Goal: Information Seeking & Learning: Learn about a topic

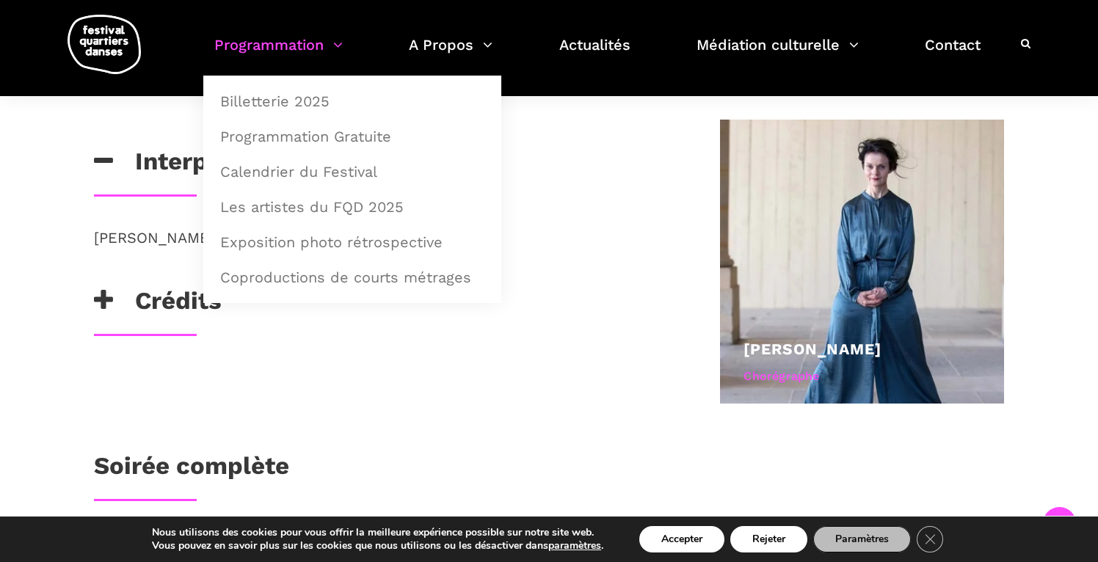
click at [283, 65] on link "Programmation" at bounding box center [278, 53] width 128 height 43
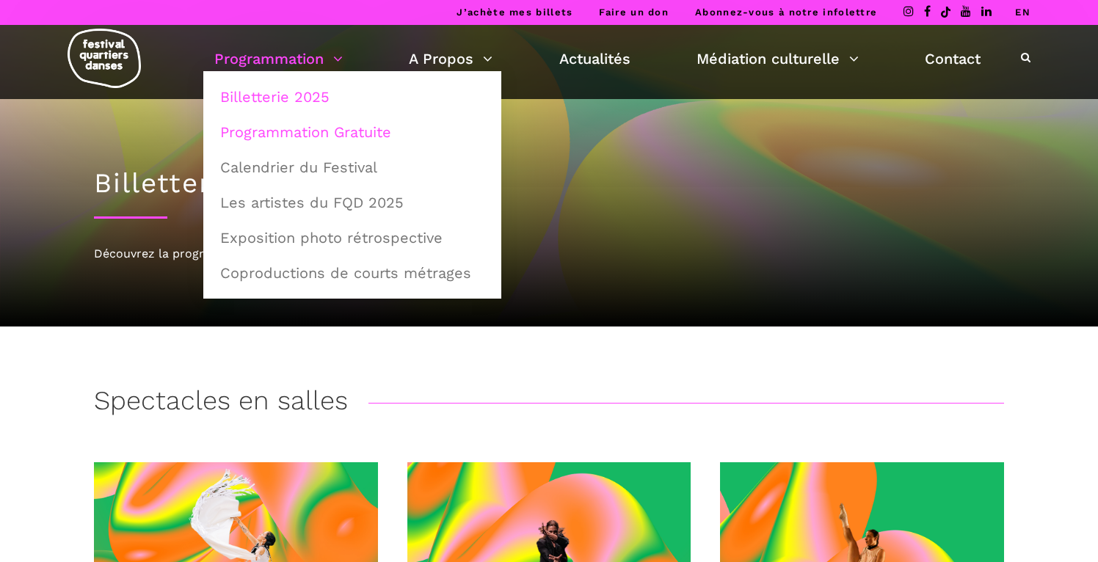
click at [280, 139] on link "Programmation Gratuite" at bounding box center [352, 132] width 282 height 34
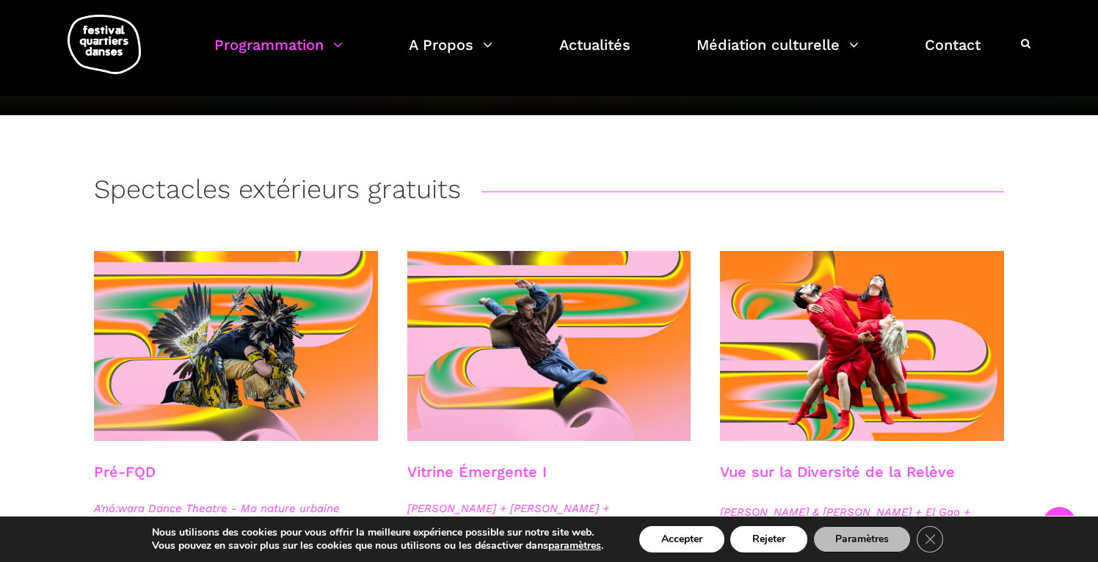
scroll to position [313, 0]
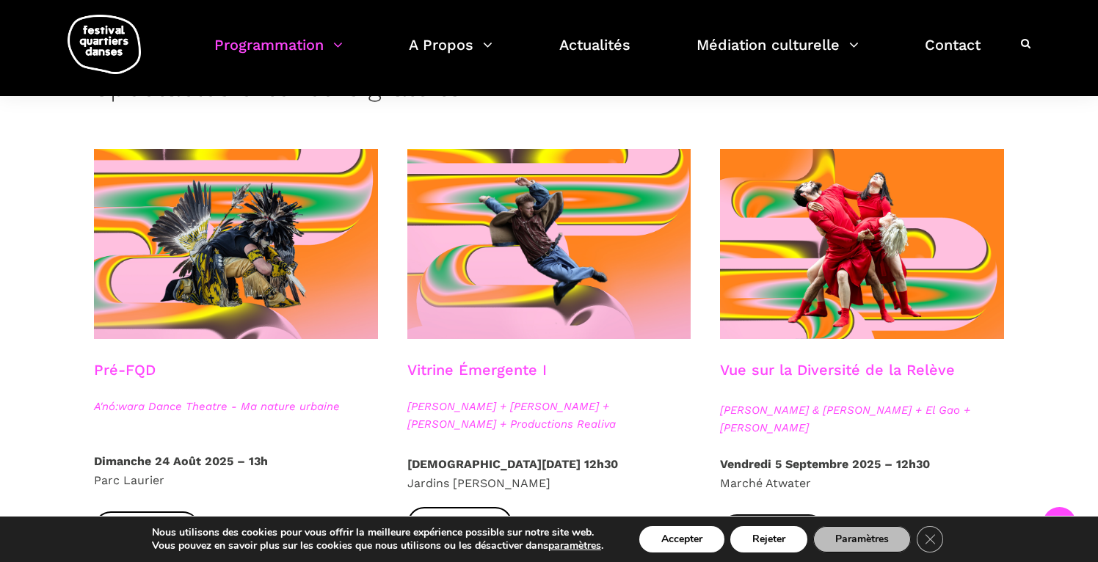
click at [746, 437] on span "Athena Lucie Assamba & Leah Danga + El Gao + Rameez Karim" at bounding box center [862, 418] width 284 height 35
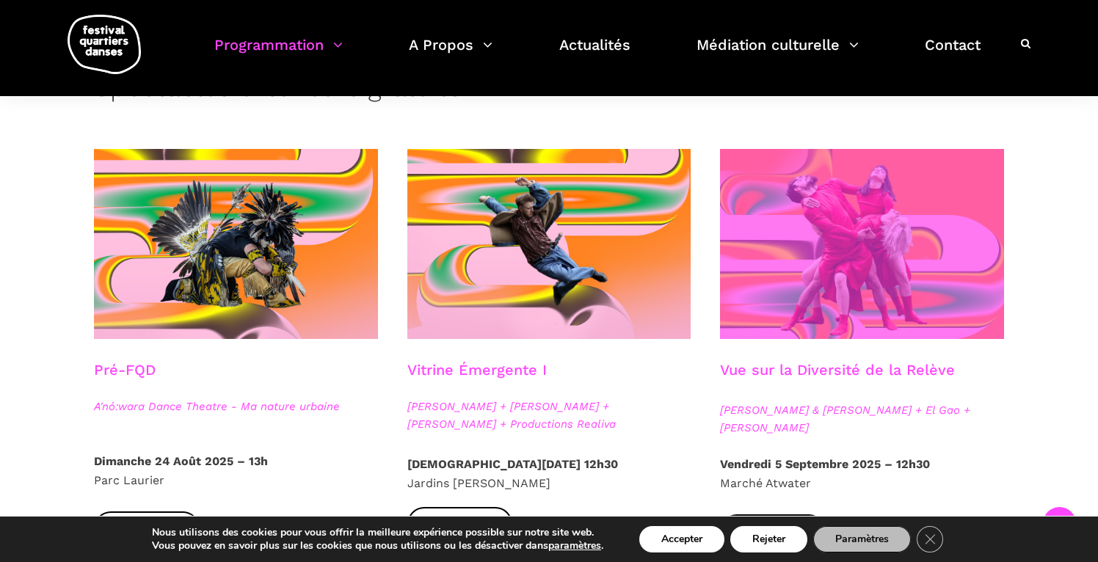
click at [798, 261] on span at bounding box center [862, 244] width 284 height 190
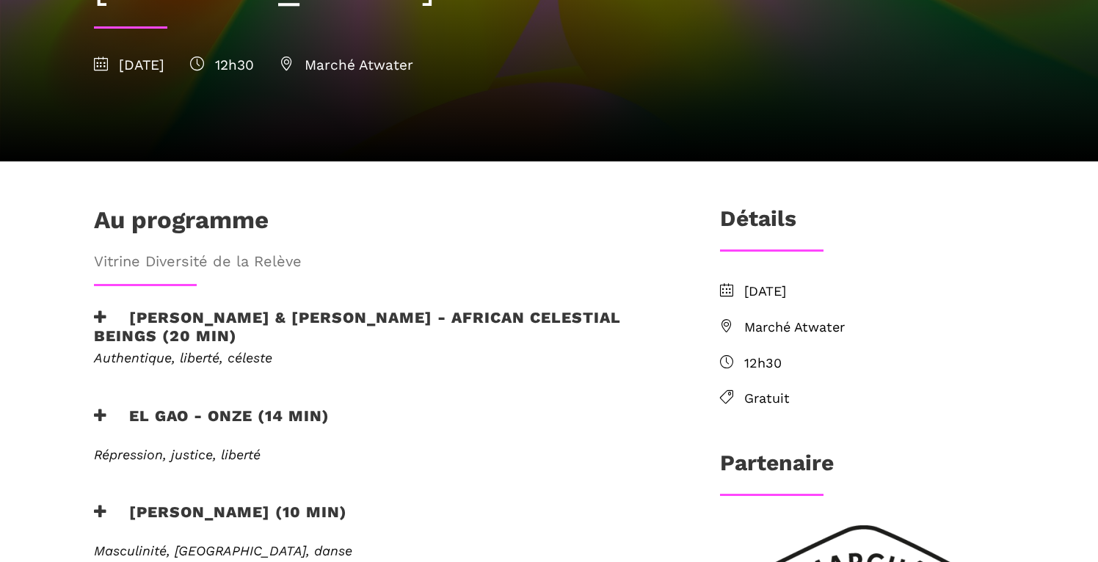
scroll to position [379, 0]
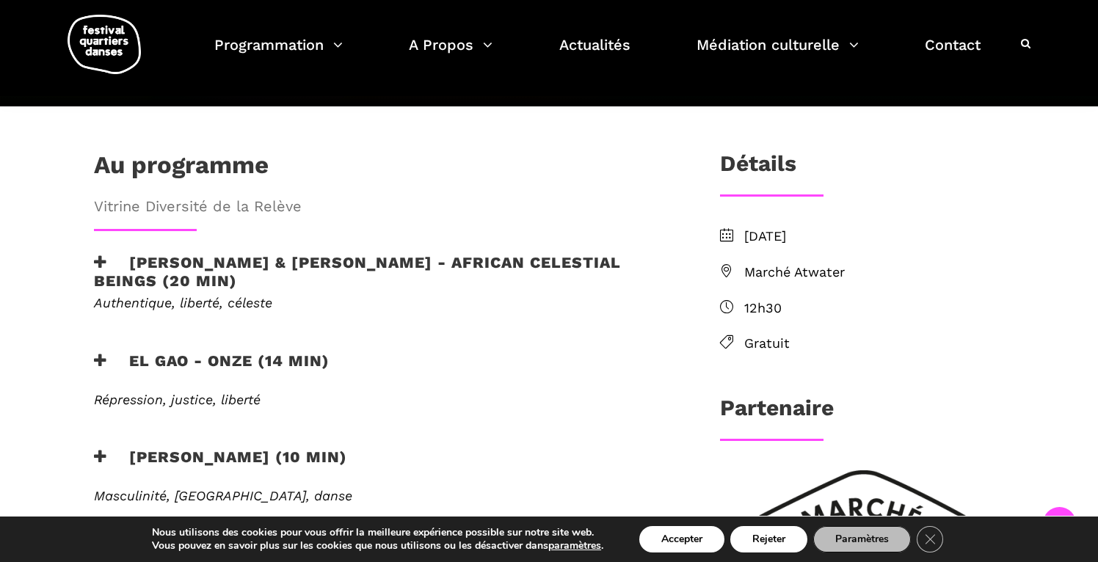
click at [241, 329] on div "EN SAVOIR PLUS" at bounding box center [383, 340] width 608 height 22
click at [110, 352] on h3 "EL GAO - ONZE (14 min)" at bounding box center [212, 370] width 236 height 37
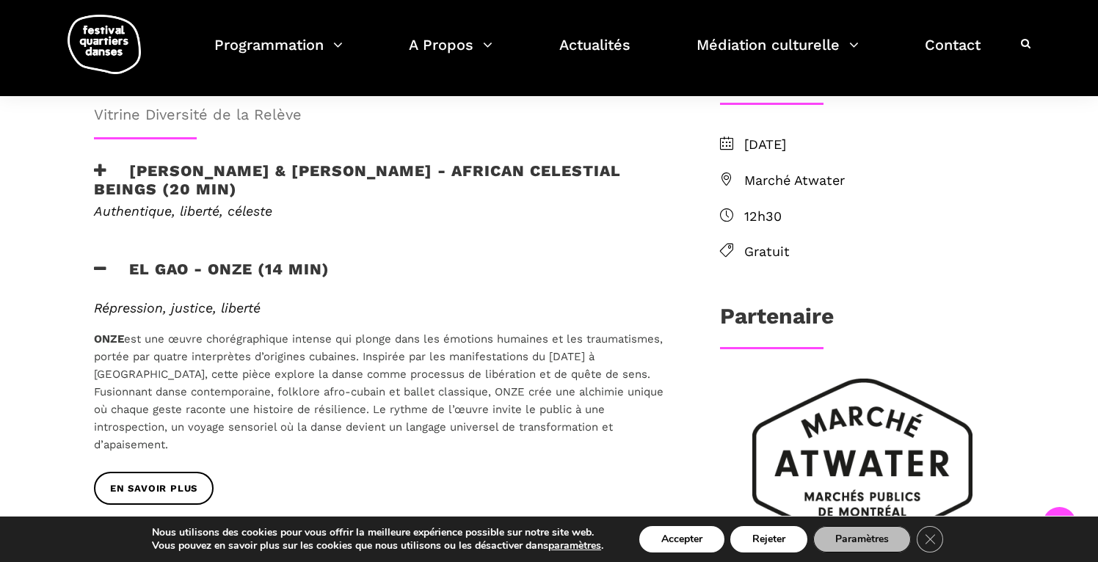
scroll to position [500, 0]
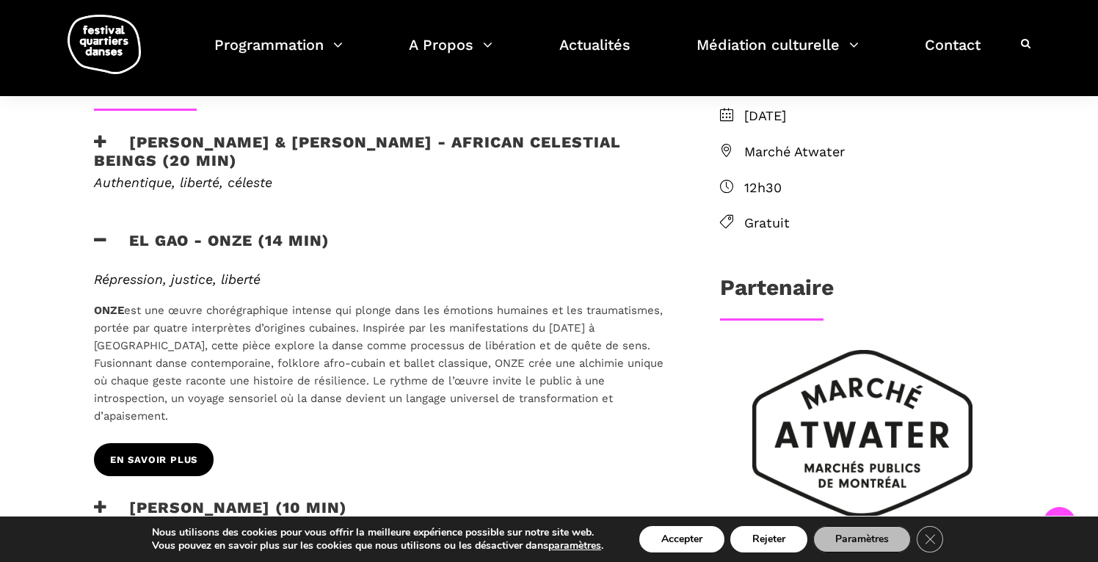
click at [134, 443] on link "EN SAVOIR PLUS" at bounding box center [154, 459] width 120 height 33
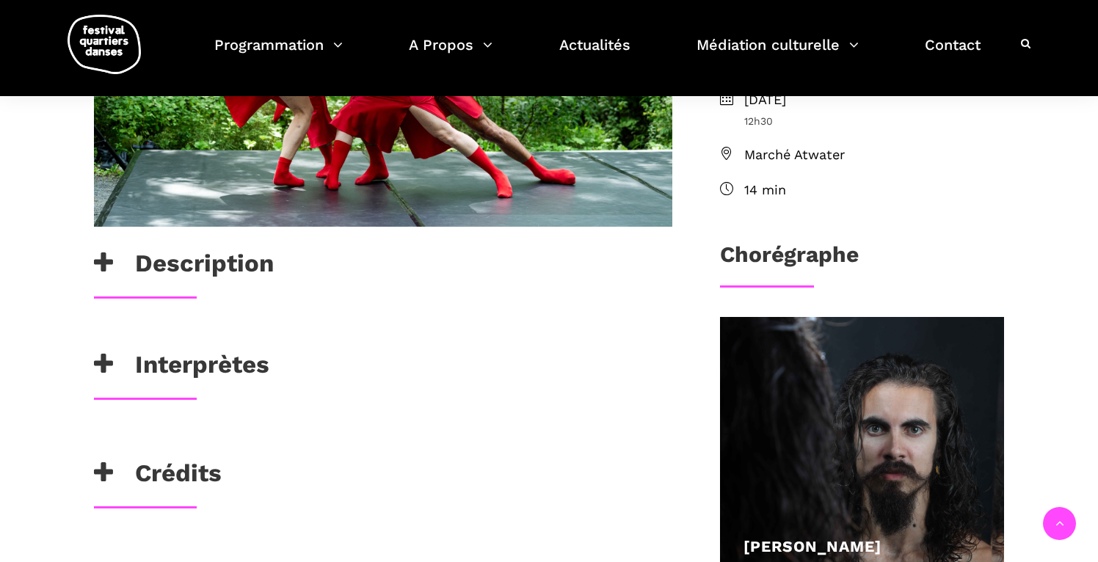
scroll to position [486, 0]
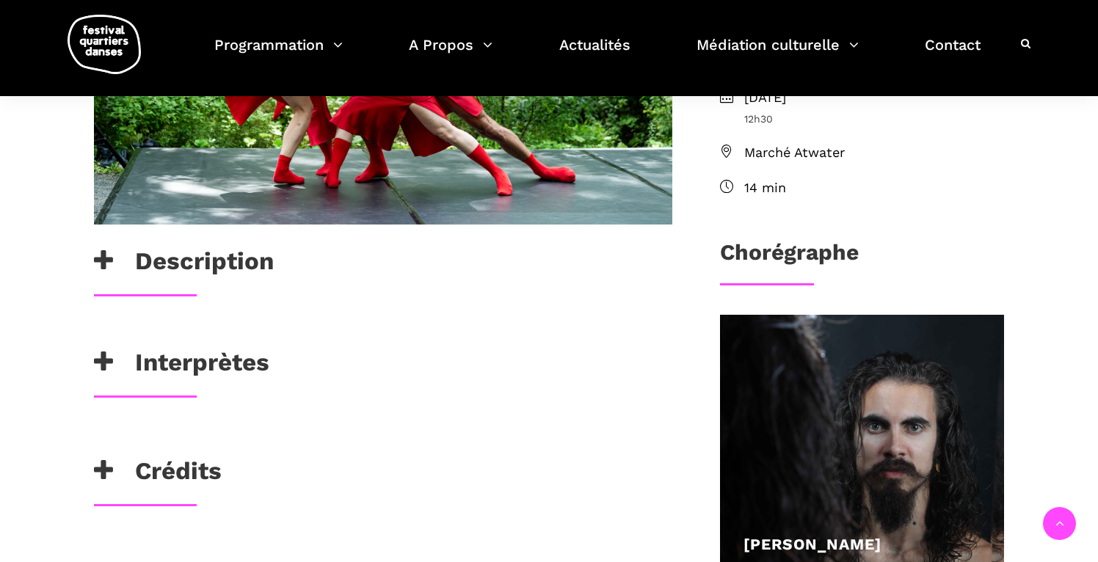
click at [250, 365] on h3 "Interprètes" at bounding box center [181, 366] width 175 height 37
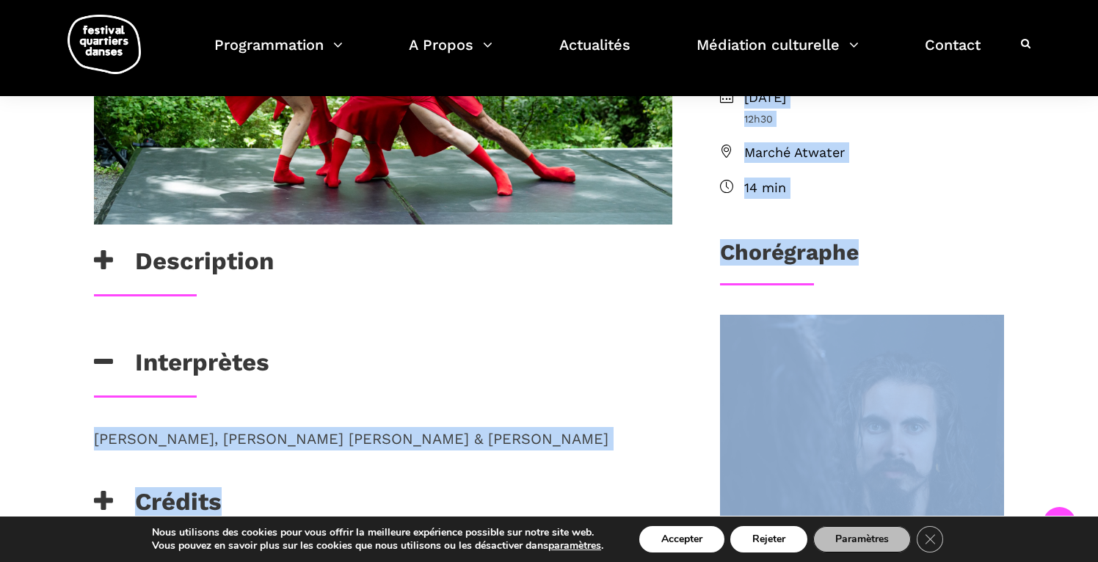
drag, startPoint x: 582, startPoint y: 442, endPoint x: 73, endPoint y: 440, distance: 508.5
click at [73, 440] on div "Description Quatre interprètes d’origines cubaines nous plongent dans une explo…" at bounding box center [549, 482] width 969 height 1066
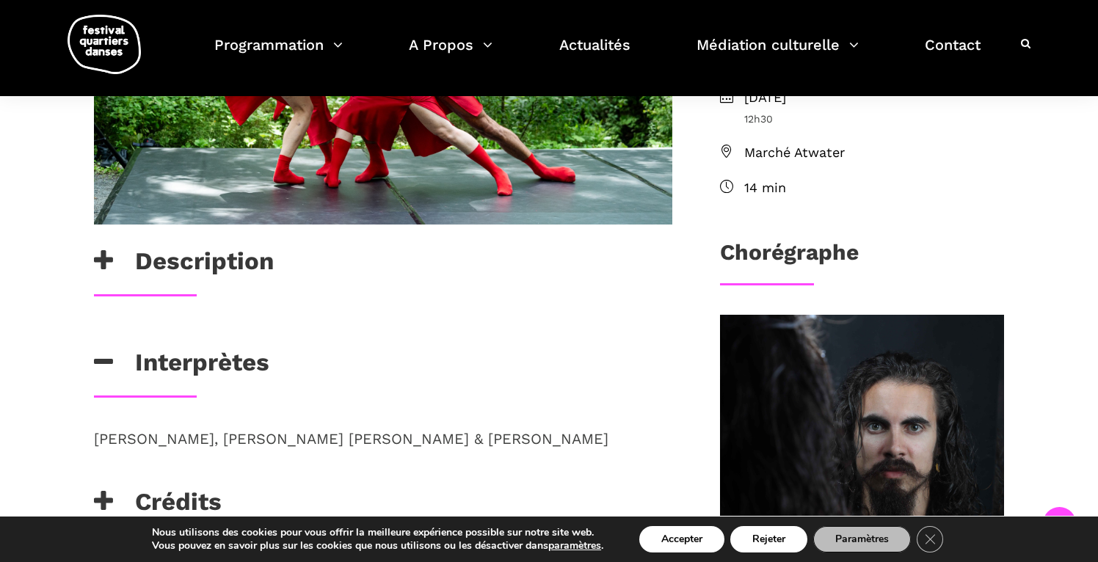
click at [103, 442] on span "[PERSON_NAME], [PERSON_NAME] [PERSON_NAME] & [PERSON_NAME]" at bounding box center [351, 439] width 514 height 18
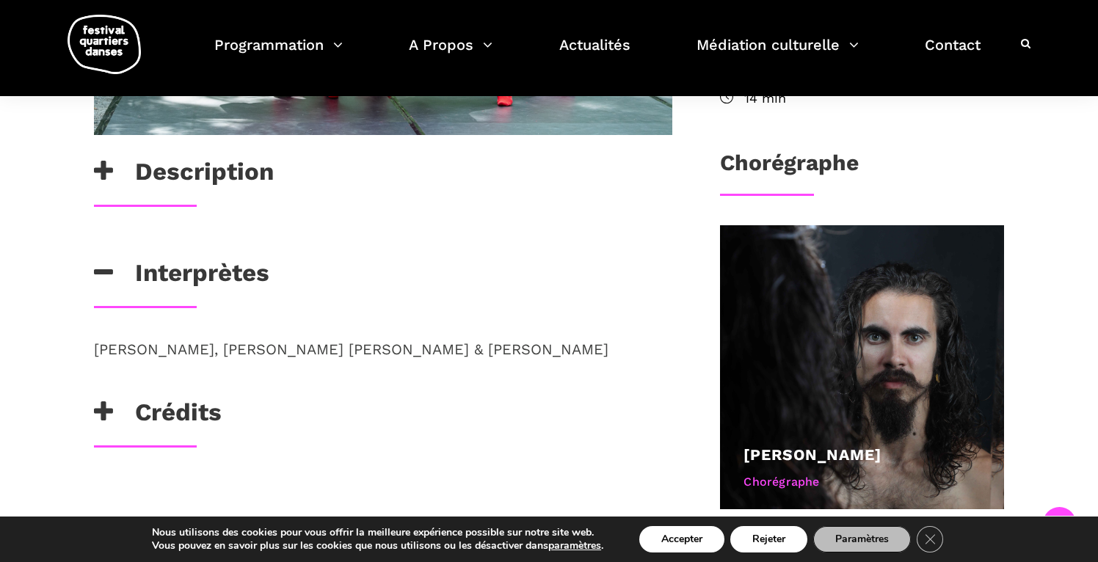
scroll to position [592, 0]
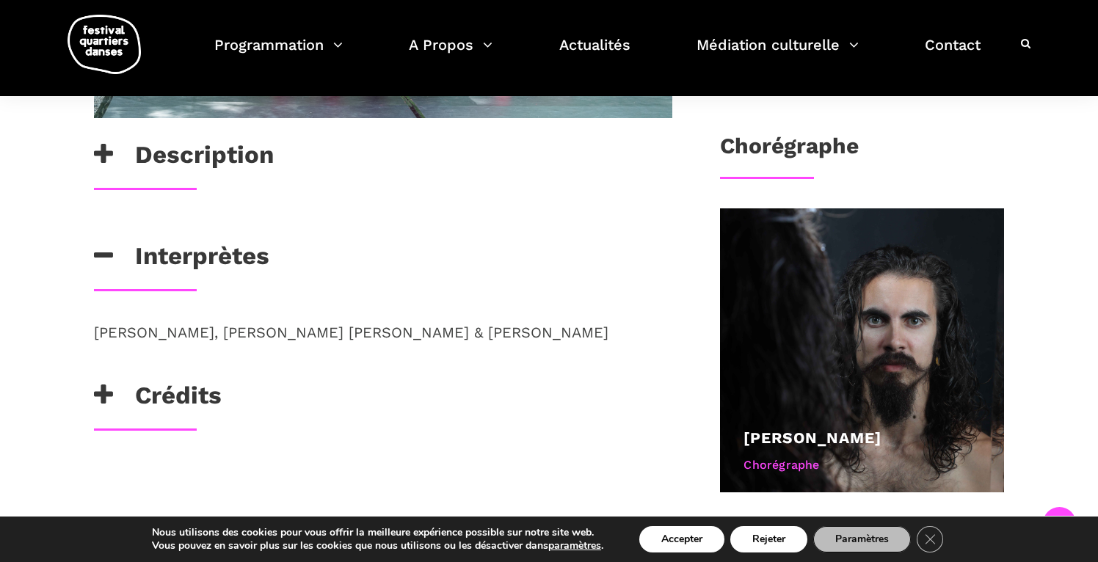
drag, startPoint x: 584, startPoint y: 336, endPoint x: 139, endPoint y: 313, distance: 446.0
click at [139, 313] on div "Description Quatre interprètes d’origines cubaines nous plongent dans une explo…" at bounding box center [383, 110] width 608 height 757
copy span "Mariem Valdes, Erismel Mejias, Gabriela Herrera & Niosbel Gonzalez"
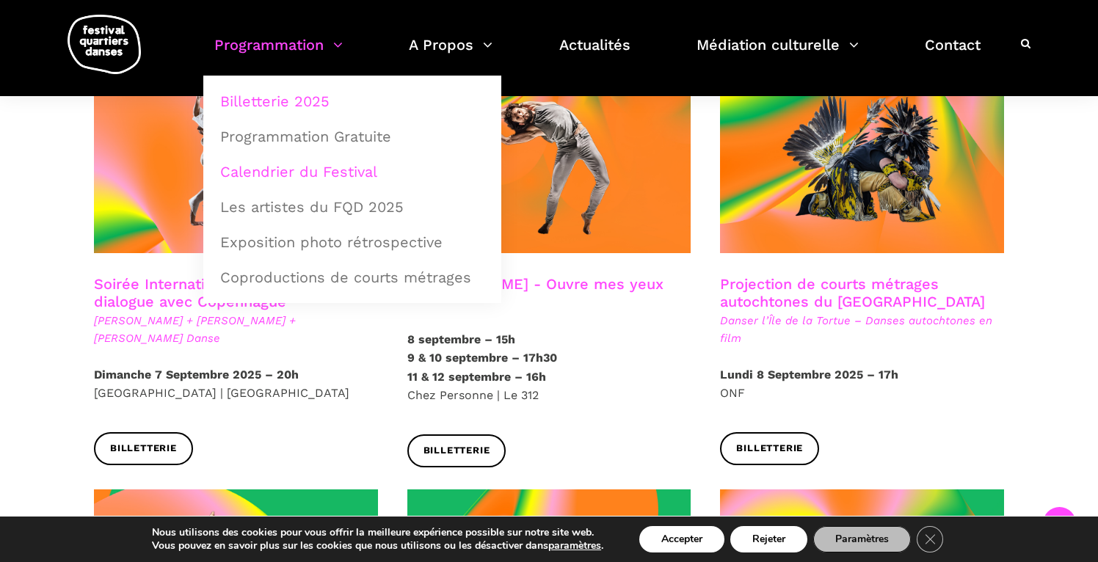
click at [281, 178] on link "Calendrier du Festival" at bounding box center [352, 172] width 282 height 34
